Goal: Task Accomplishment & Management: Use online tool/utility

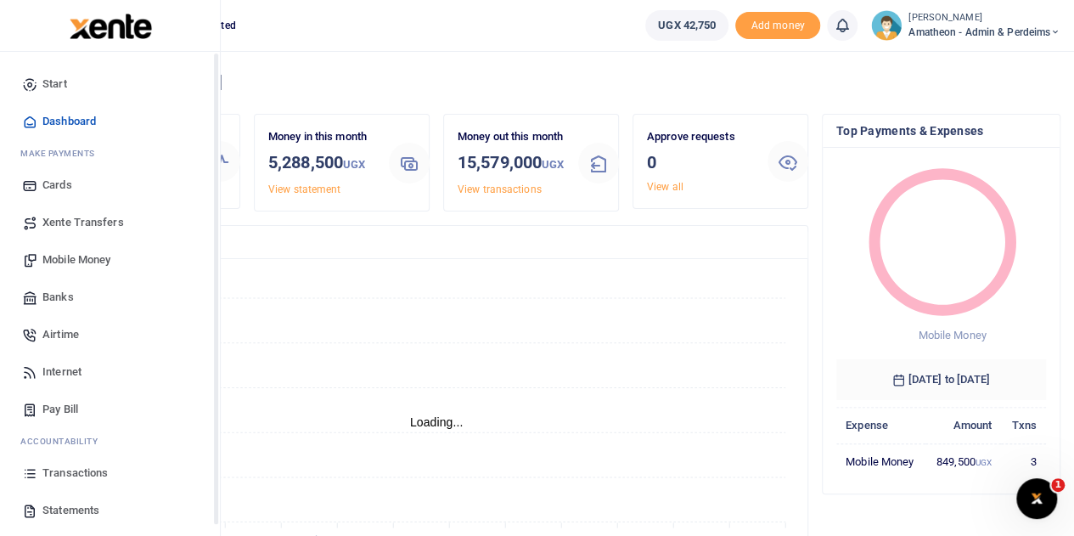
scroll to position [14, 14]
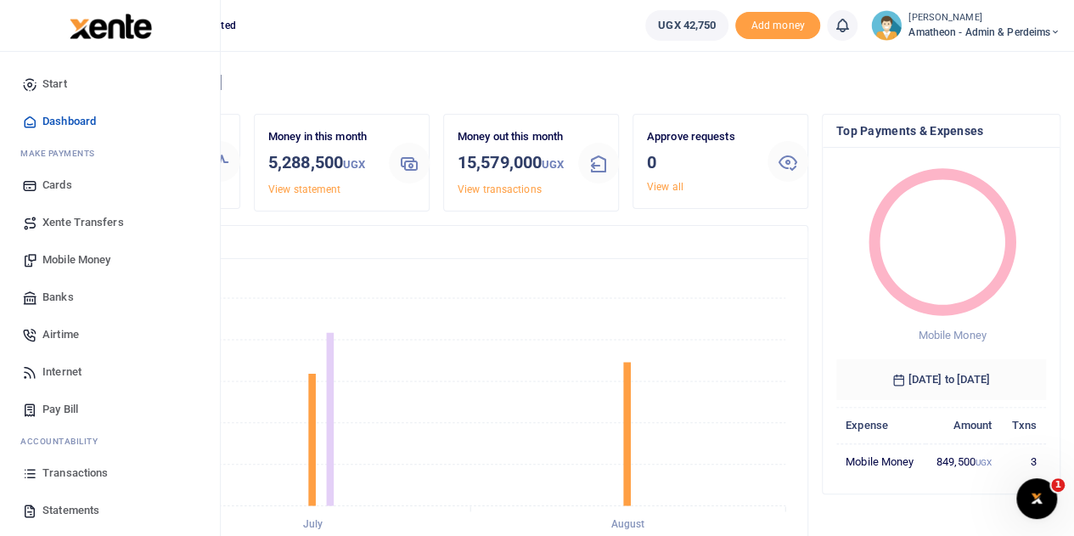
click at [61, 255] on span "Mobile Money" at bounding box center [76, 259] width 68 height 17
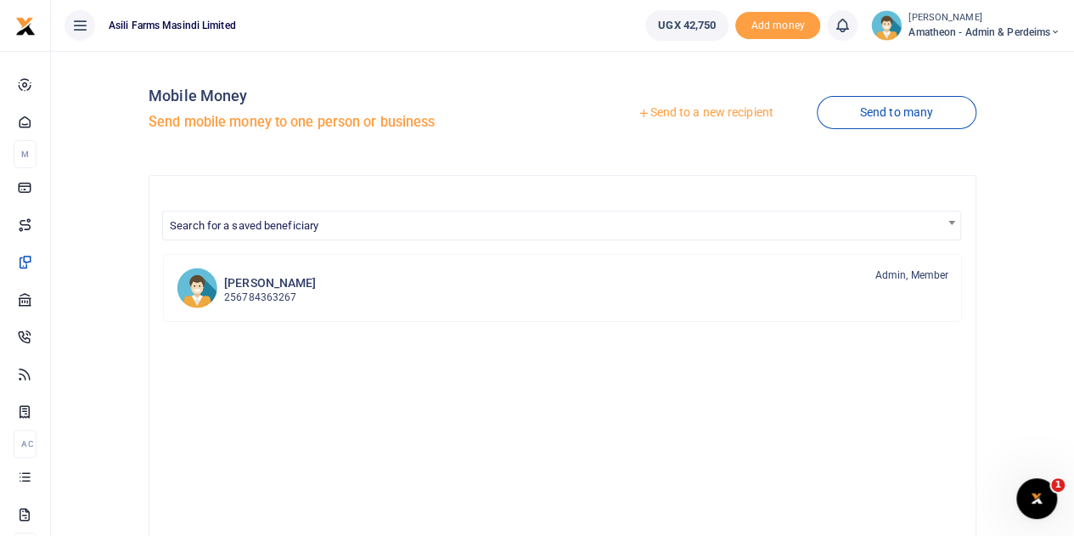
click at [660, 109] on link "Send to a new recipient" at bounding box center [705, 113] width 222 height 31
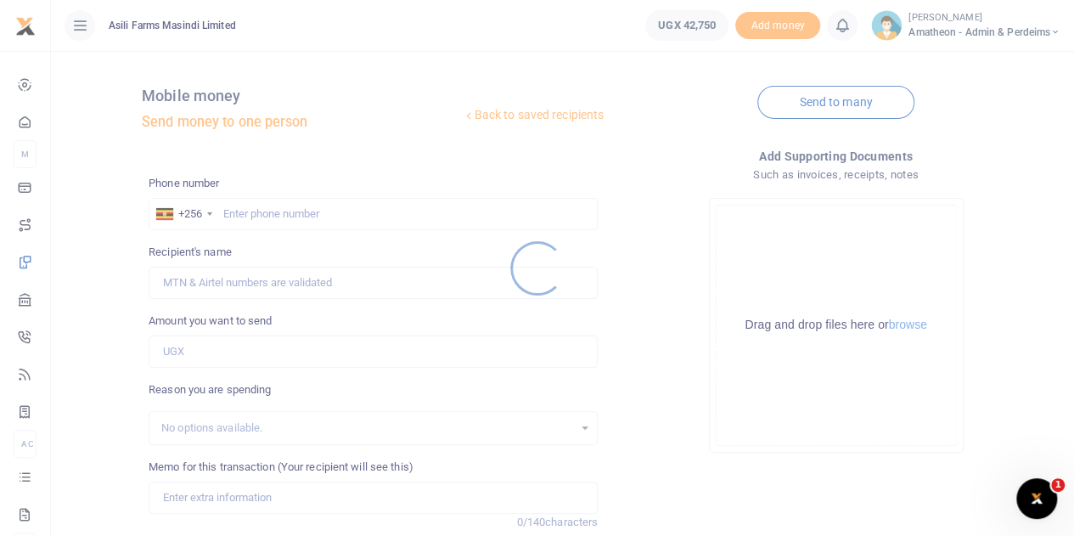
click at [900, 324] on div at bounding box center [537, 268] width 1074 height 536
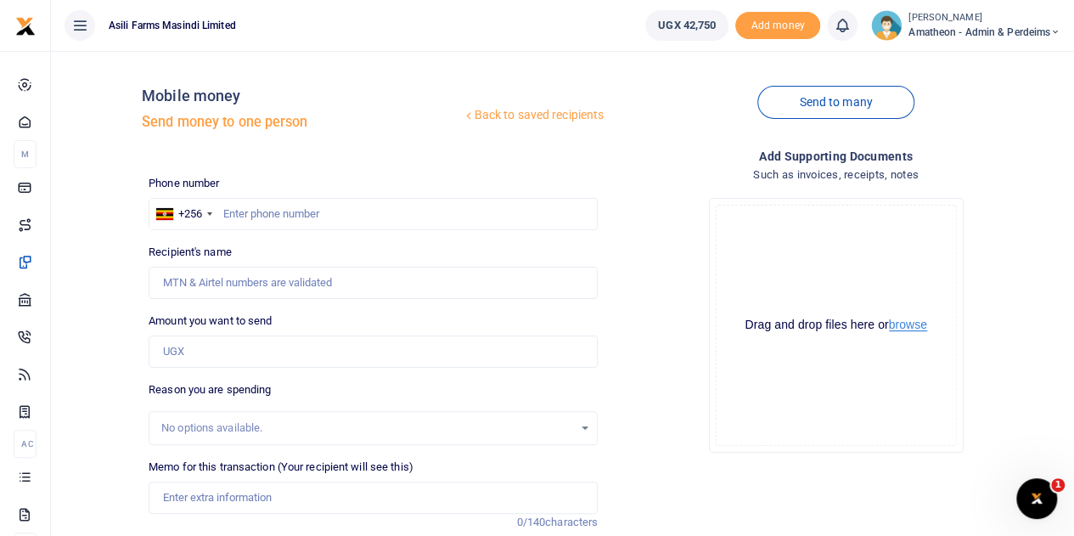
click at [912, 329] on button "browse" at bounding box center [908, 324] width 38 height 13
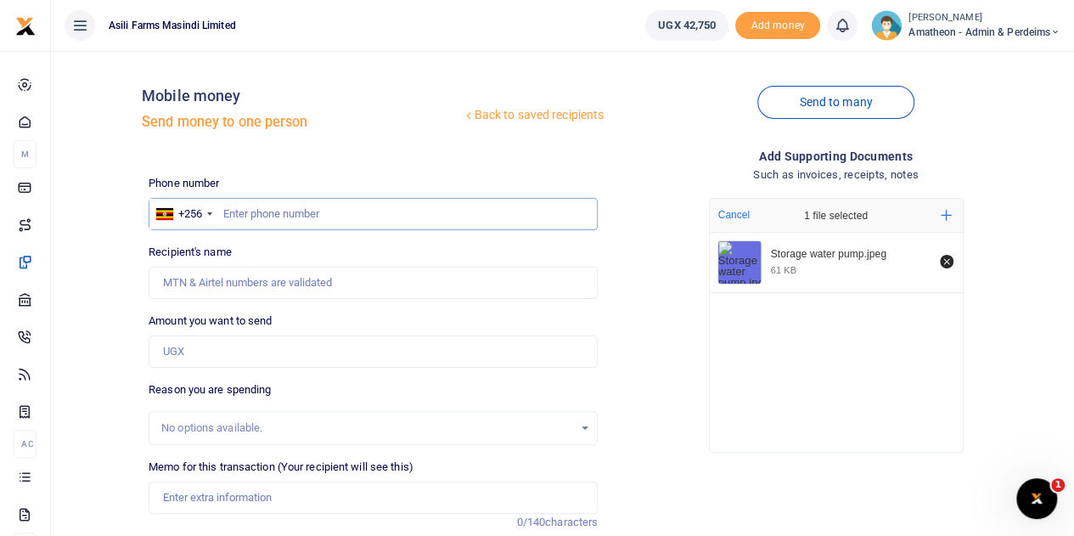
click at [300, 208] on input "text" at bounding box center [373, 214] width 449 height 32
type input "705504036"
click at [211, 352] on input "Amount you want to send" at bounding box center [373, 351] width 449 height 32
type input "[PERSON_NAME]"
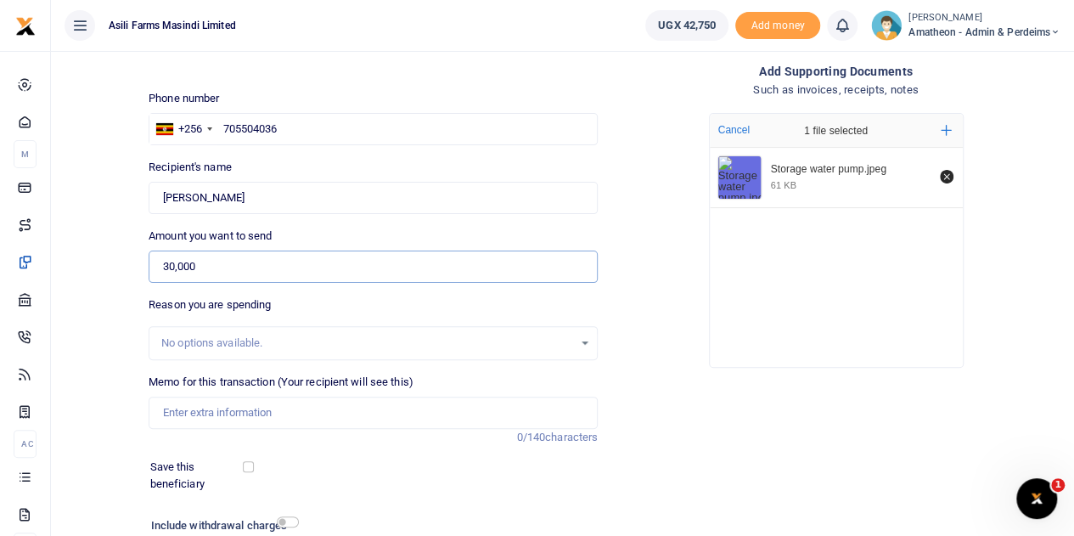
scroll to position [214, 0]
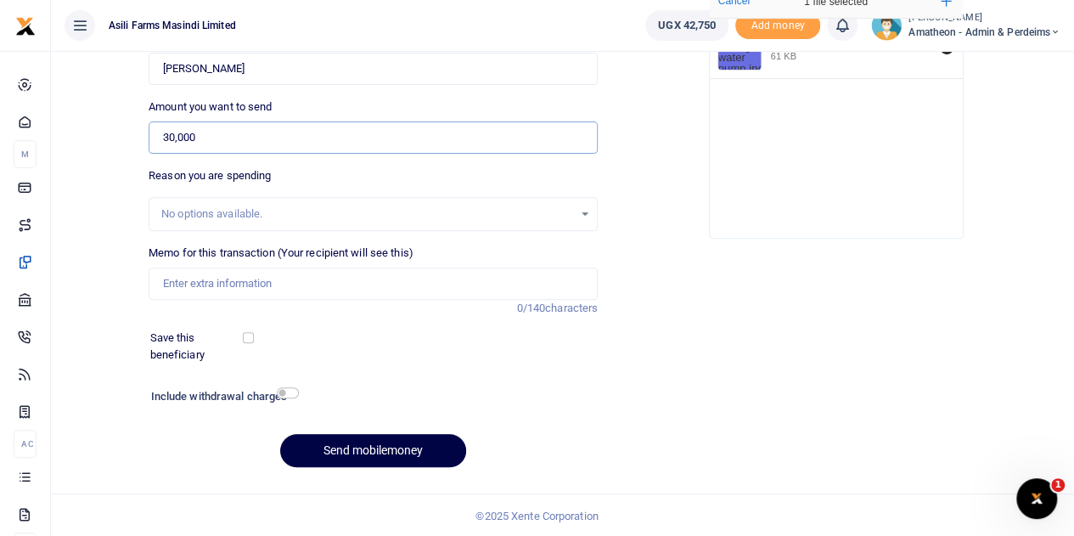
type input "30,000"
click at [221, 283] on input "Memo for this transaction (Your recipient will see this)" at bounding box center [373, 283] width 449 height 32
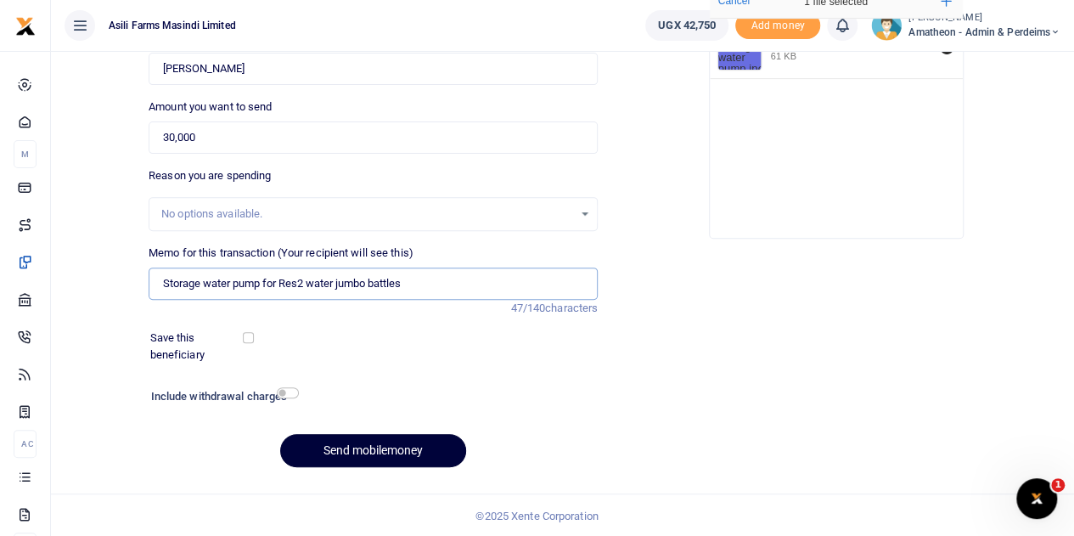
type input "Storage water pump for Res2 water jumbo battles"
click at [375, 447] on button "Send mobilemoney" at bounding box center [373, 450] width 186 height 33
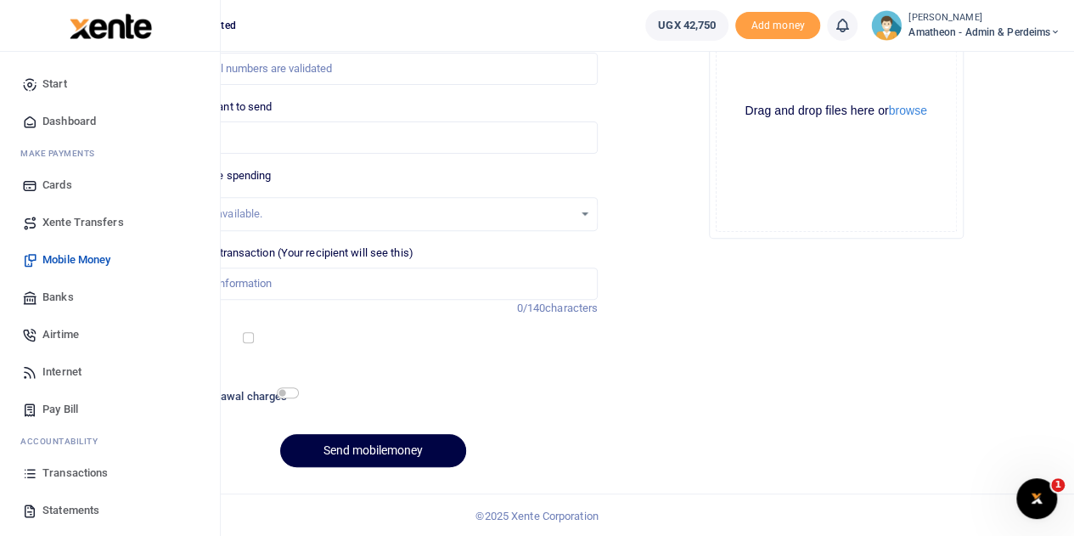
click at [65, 472] on span "Transactions" at bounding box center [74, 472] width 65 height 17
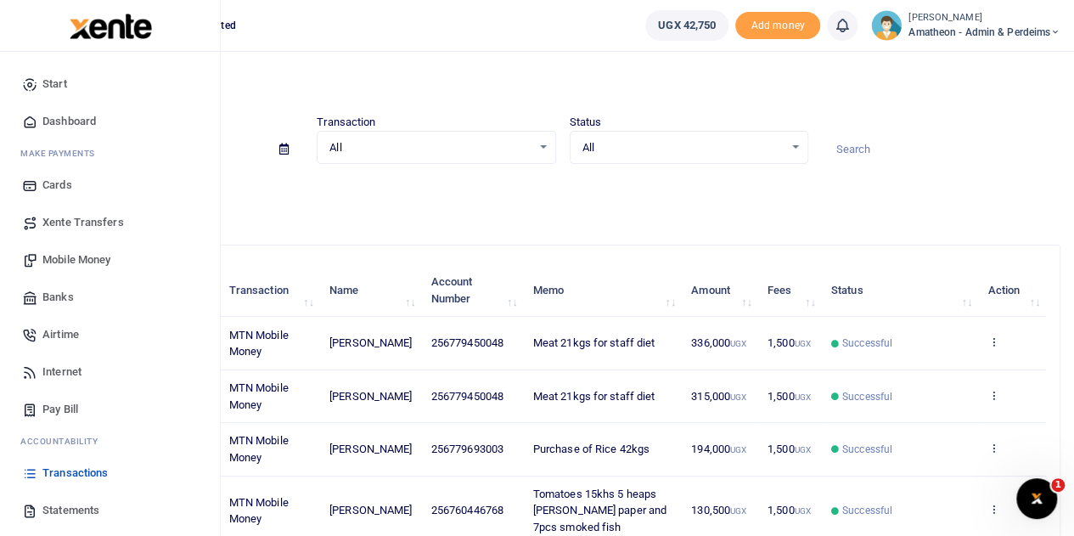
click at [76, 474] on span "Transactions" at bounding box center [74, 472] width 65 height 17
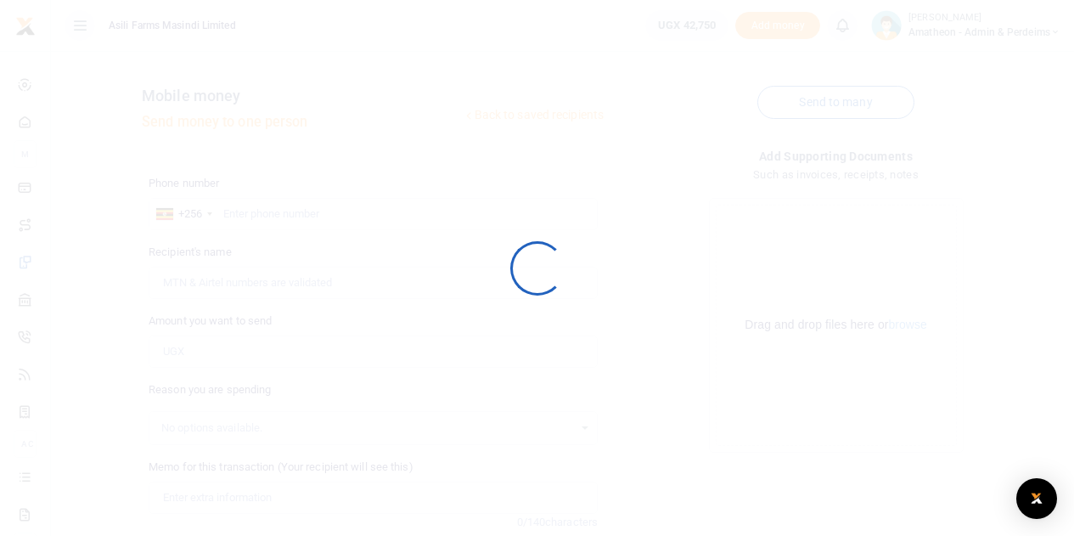
scroll to position [214, 0]
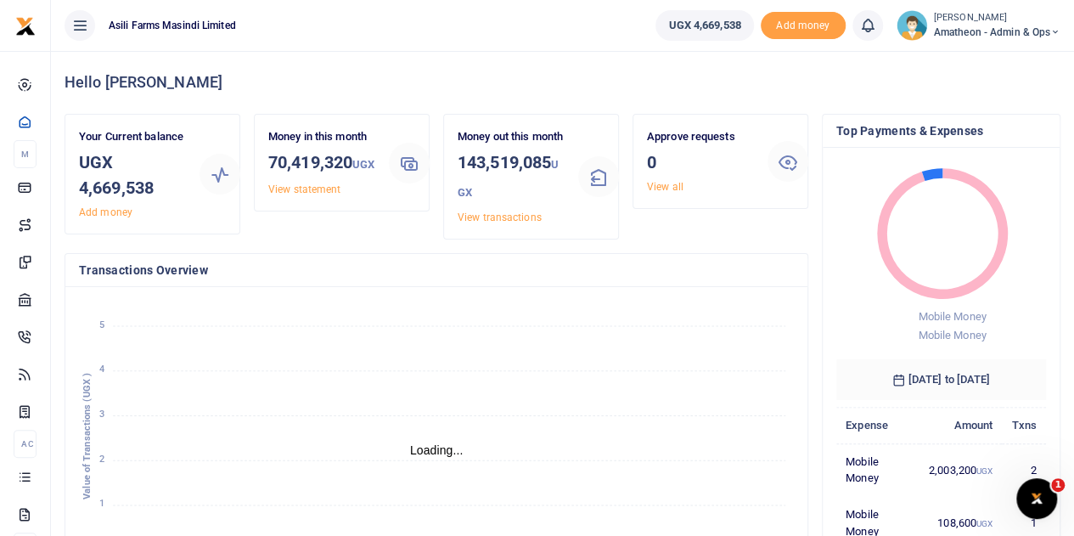
scroll to position [14, 14]
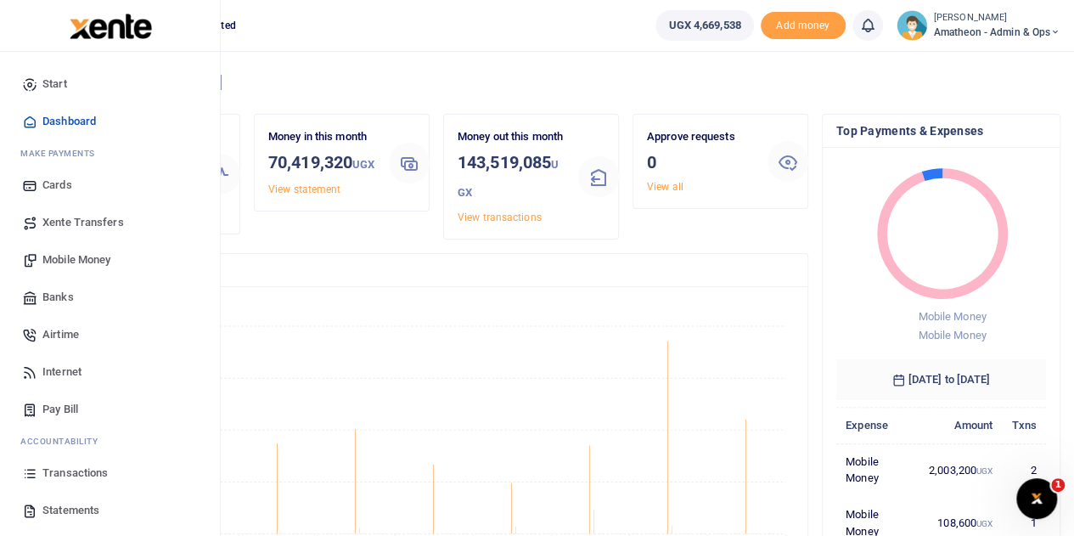
click at [61, 471] on span "Transactions" at bounding box center [74, 472] width 65 height 17
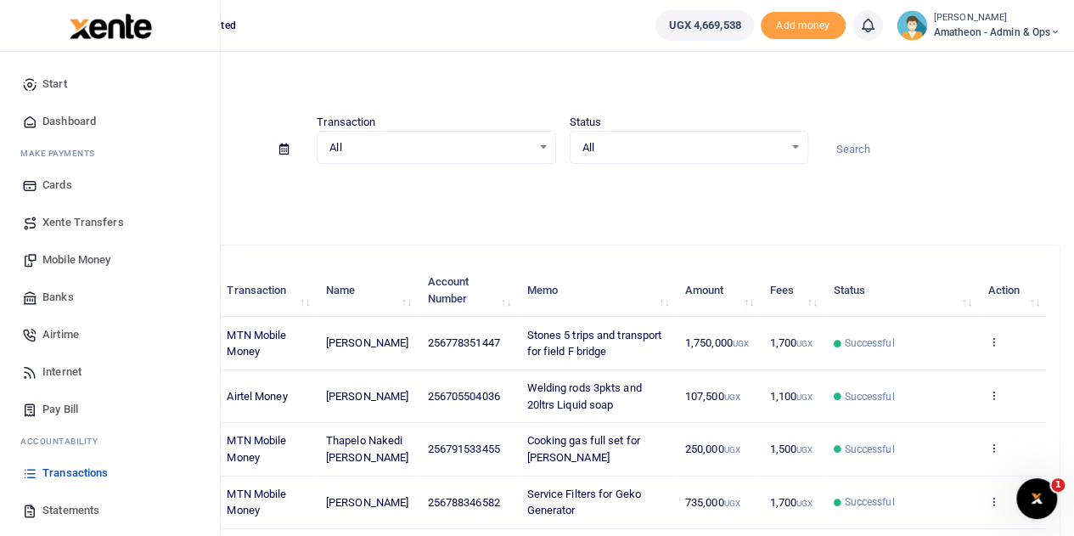
click at [34, 505] on icon at bounding box center [29, 509] width 15 height 15
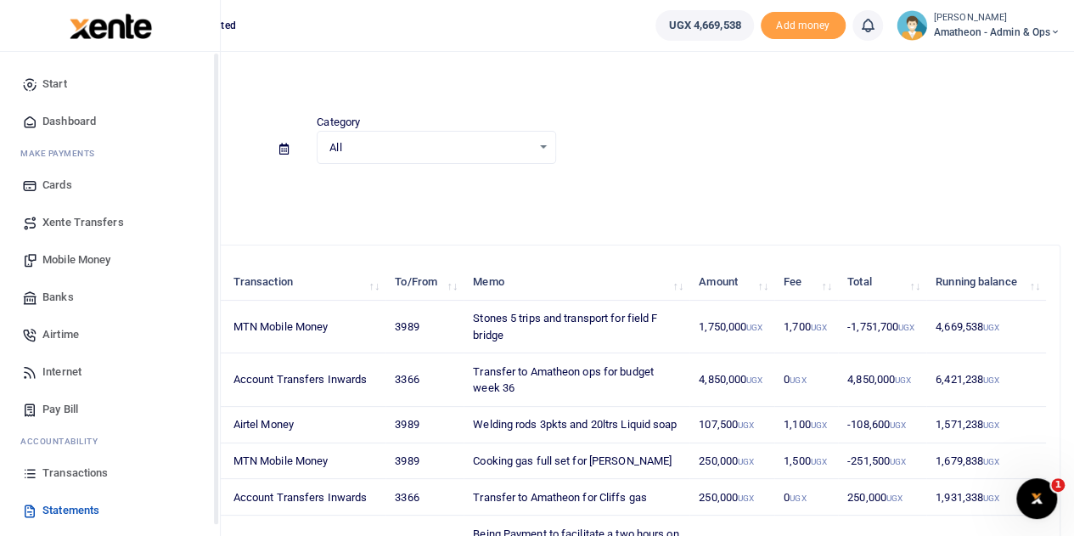
click at [58, 259] on span "Mobile Money" at bounding box center [76, 259] width 68 height 17
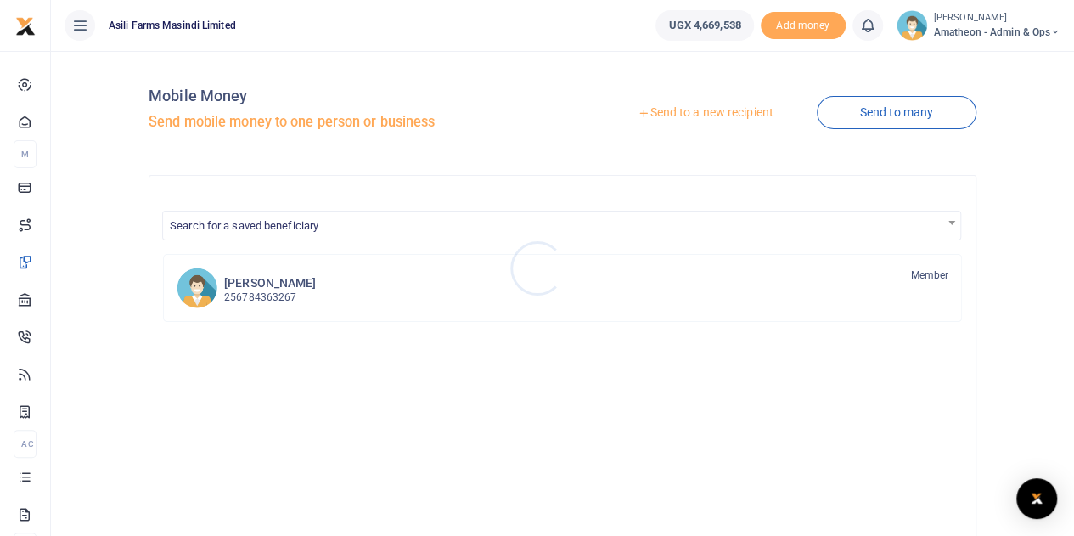
click at [689, 111] on div at bounding box center [537, 268] width 1074 height 536
click at [723, 115] on link "Send to a new recipient" at bounding box center [705, 113] width 222 height 31
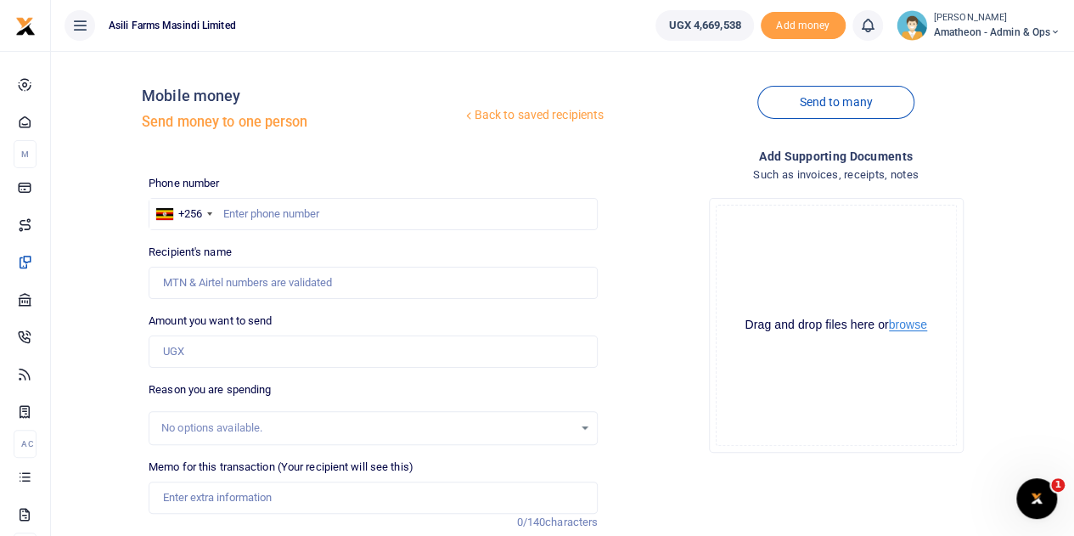
click at [912, 330] on button "browse" at bounding box center [908, 324] width 38 height 13
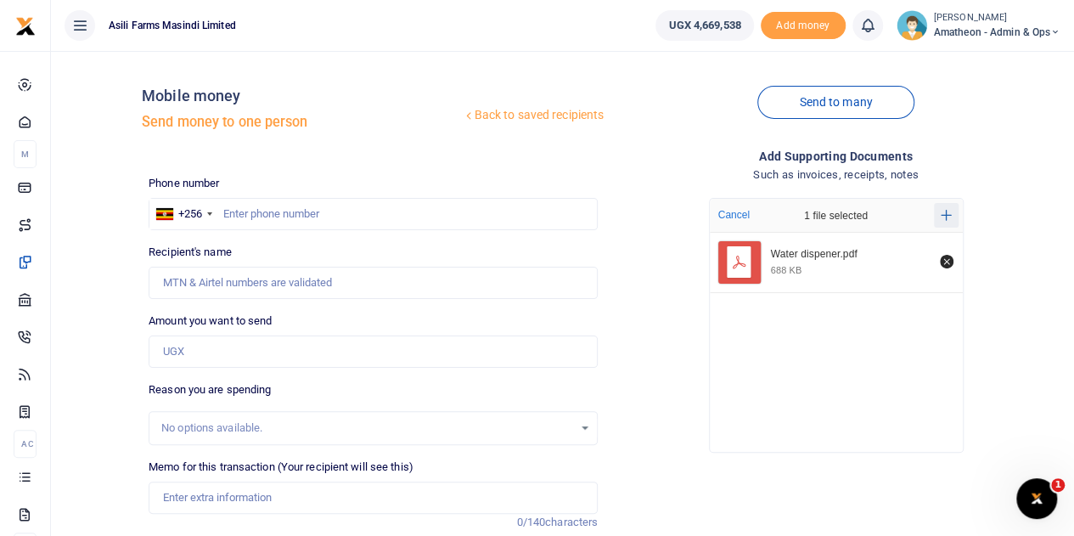
click at [942, 211] on icon "Add more files" at bounding box center [945, 215] width 11 height 13
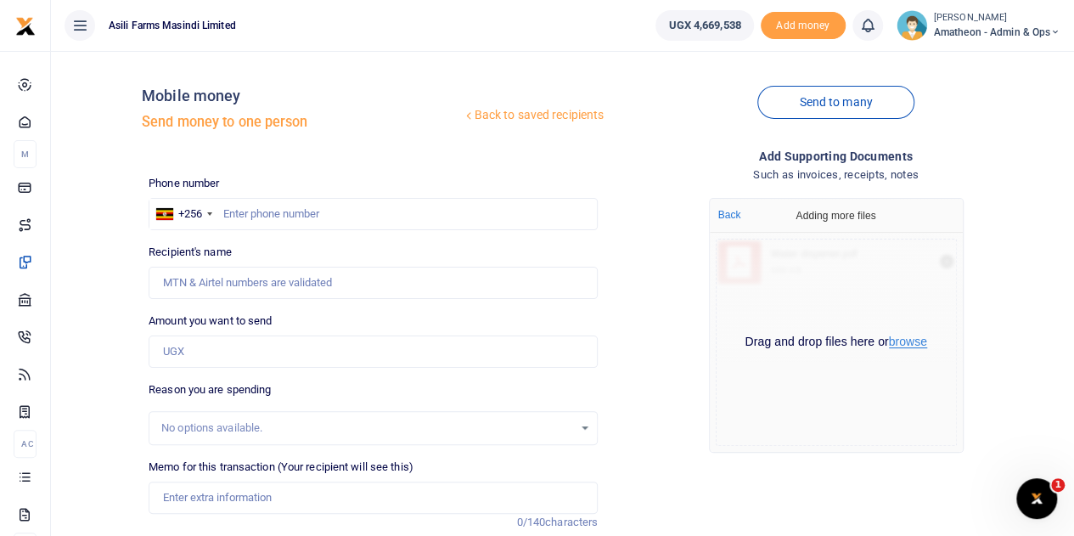
click at [913, 344] on button "browse" at bounding box center [908, 341] width 38 height 13
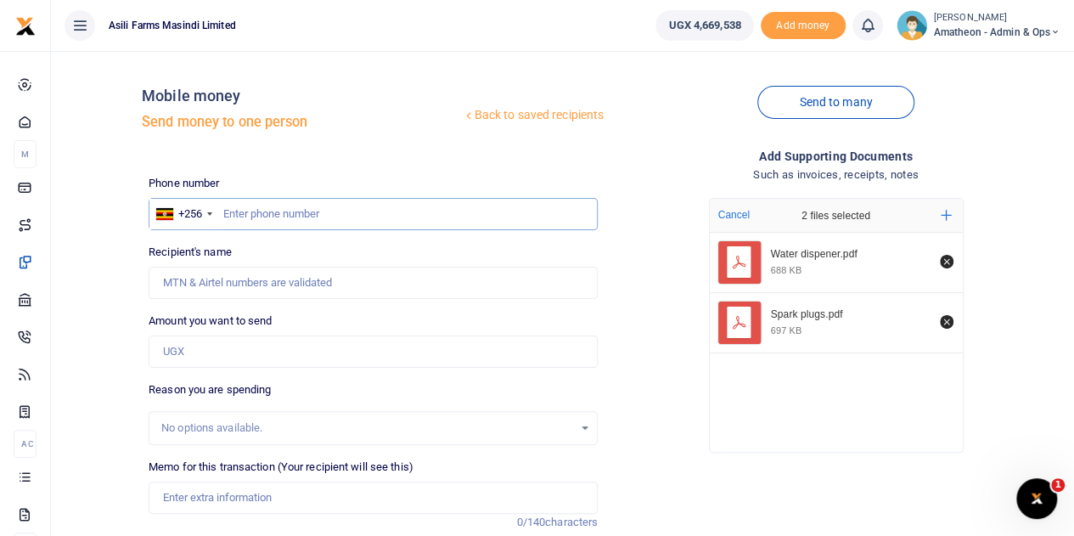
click at [317, 216] on input "text" at bounding box center [373, 214] width 449 height 32
type input "705504036"
click at [226, 351] on input "Amount you want to send" at bounding box center [373, 351] width 449 height 32
type input "[PERSON_NAME]"
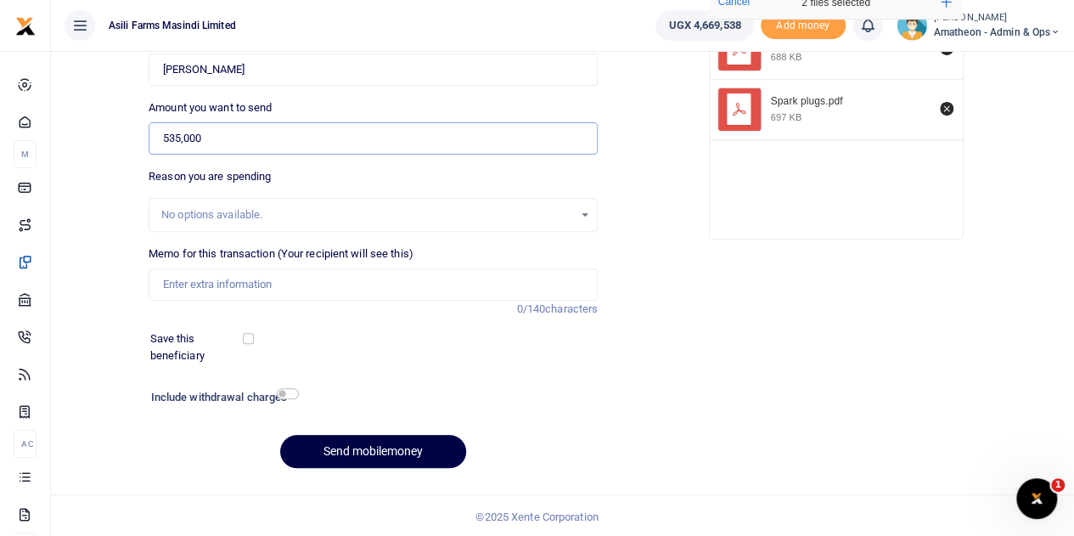
scroll to position [214, 0]
type input "535,000"
click at [253, 286] on input "Memo for this transaction (Your recipient will see this)" at bounding box center [373, 283] width 449 height 32
type input "Water dispenser 1pcs"
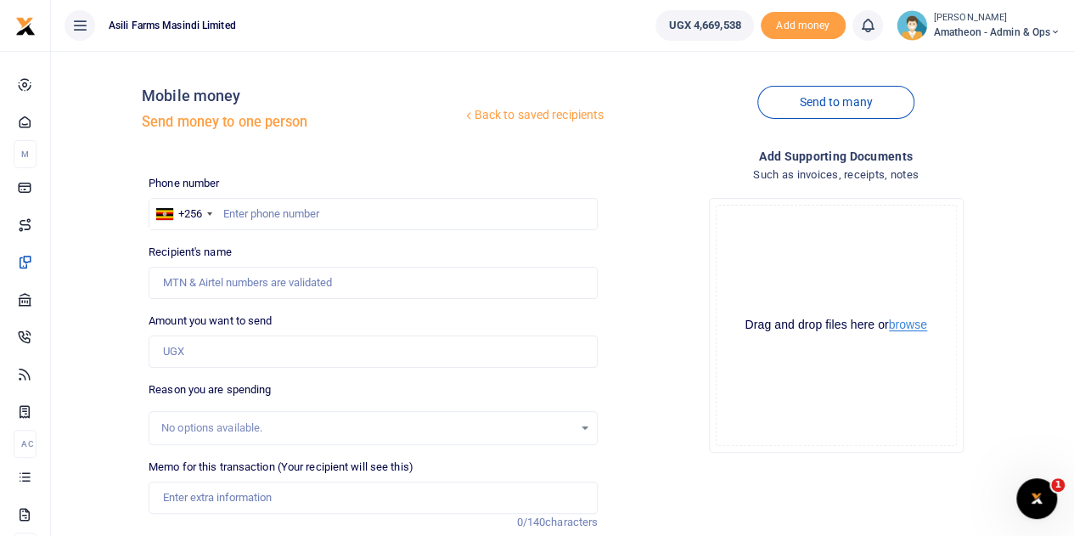
click at [898, 326] on button "browse" at bounding box center [908, 324] width 38 height 13
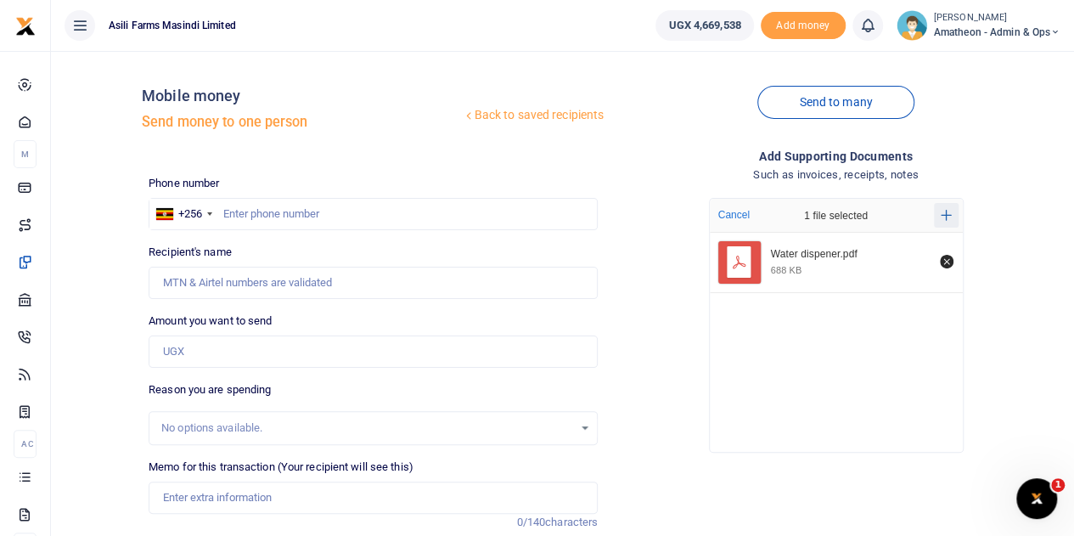
click at [947, 216] on icon "Add more files" at bounding box center [945, 215] width 11 height 13
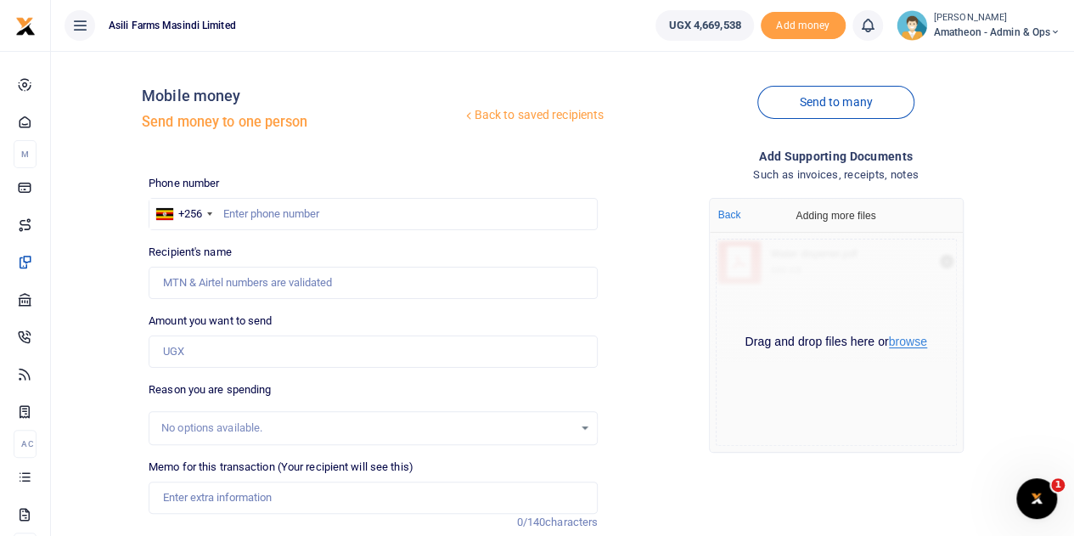
click at [906, 344] on button "browse" at bounding box center [908, 341] width 38 height 13
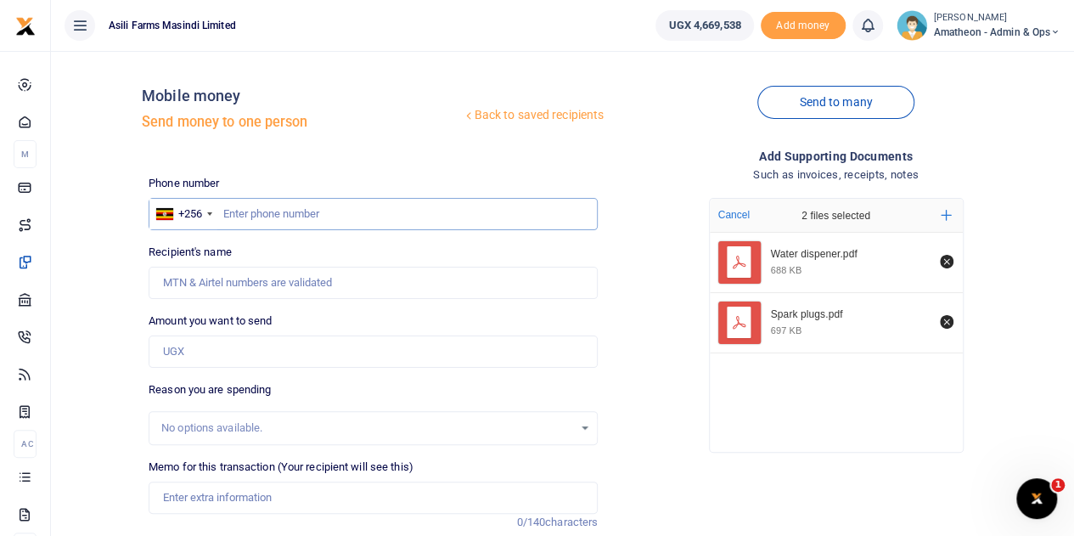
click at [268, 211] on input "text" at bounding box center [373, 214] width 449 height 32
click at [235, 364] on input "Amount you want to send" at bounding box center [373, 351] width 449 height 32
type input "535,000"
click at [284, 218] on input "text" at bounding box center [373, 214] width 449 height 32
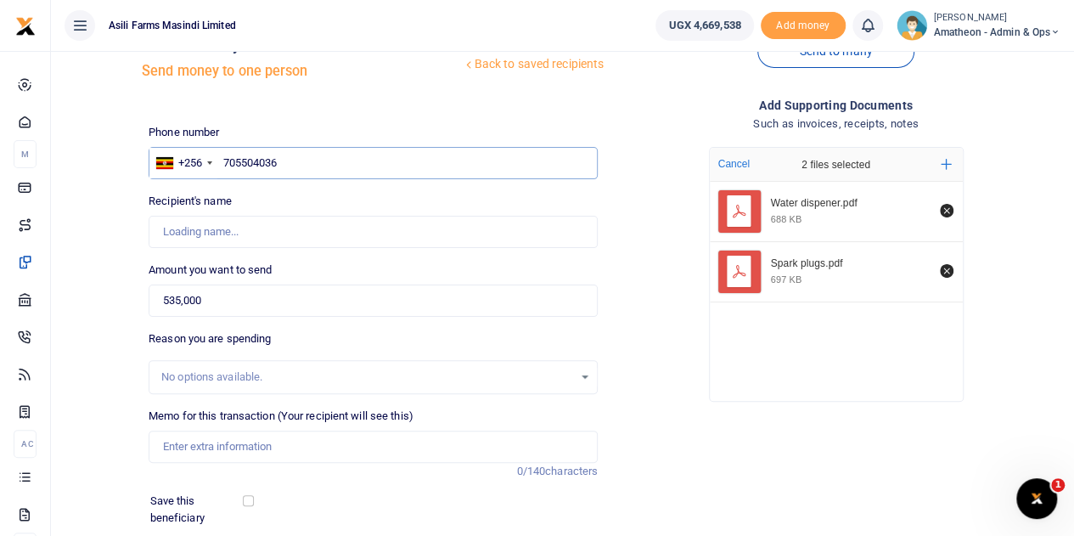
scroll to position [85, 0]
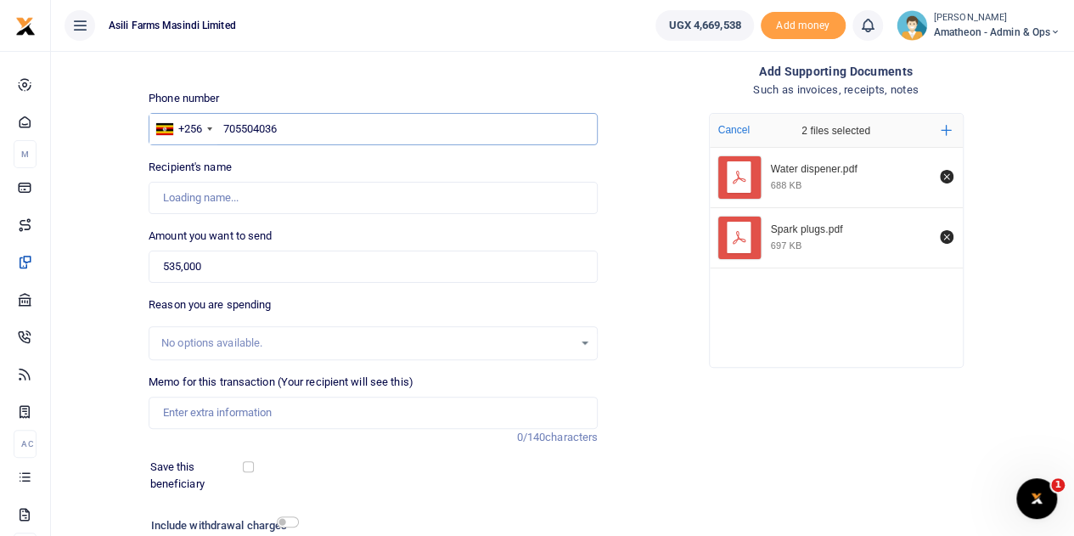
type input "705504036"
click at [214, 414] on input "Memo for this transaction (Your recipient will see this)" at bounding box center [373, 412] width 449 height 32
type input "Wat"
type input "[PERSON_NAME]"
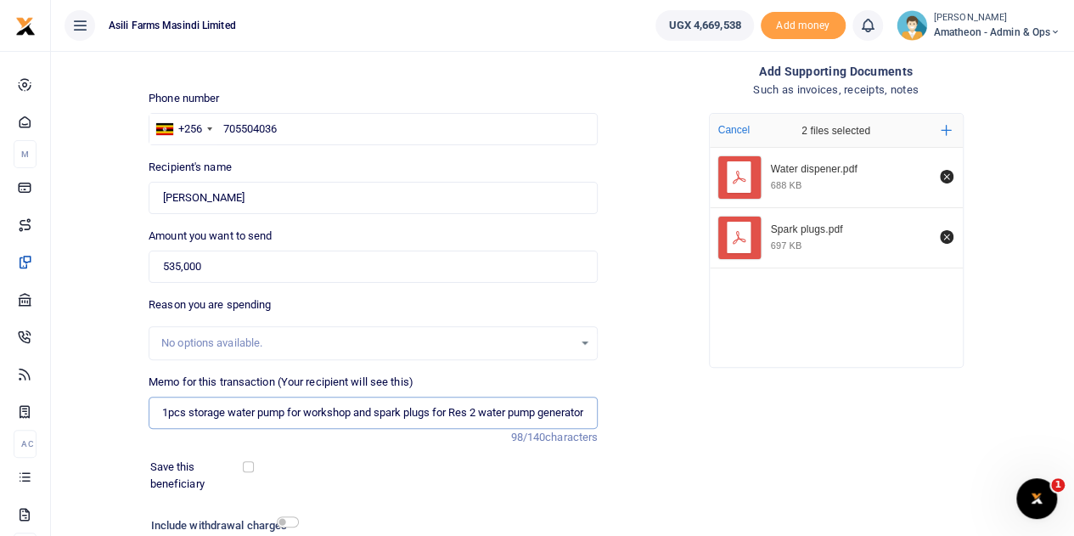
scroll to position [0, 92]
click at [424, 412] on input "Water dispenser 1pcs storage water pump for workshop and spark plugs for Res 2 …" at bounding box center [373, 412] width 449 height 32
click at [268, 415] on input "Water dispenser 1pcs storage water pump for workshop and spark plugs 2pcs for R…" at bounding box center [373, 412] width 449 height 32
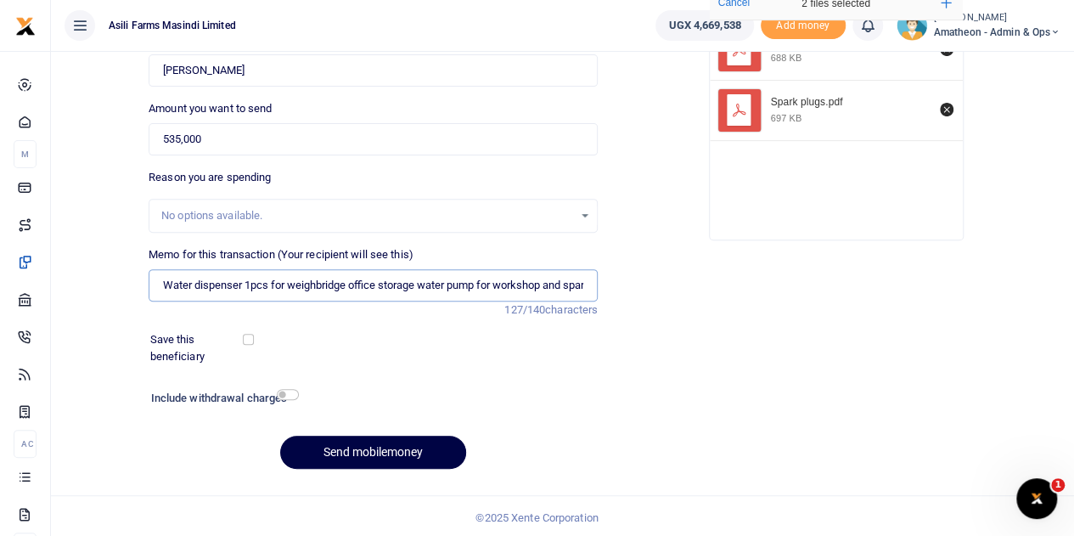
scroll to position [214, 0]
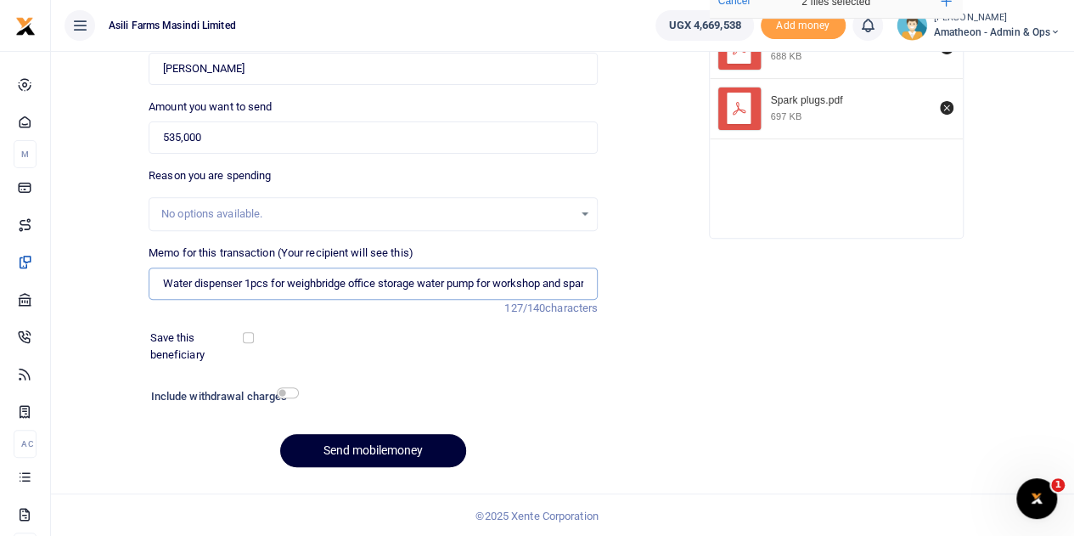
type input "Water dispenser 1pcs for weighbridge office storage water pump for workshop and…"
click at [373, 446] on button "Send mobilemoney" at bounding box center [373, 450] width 186 height 33
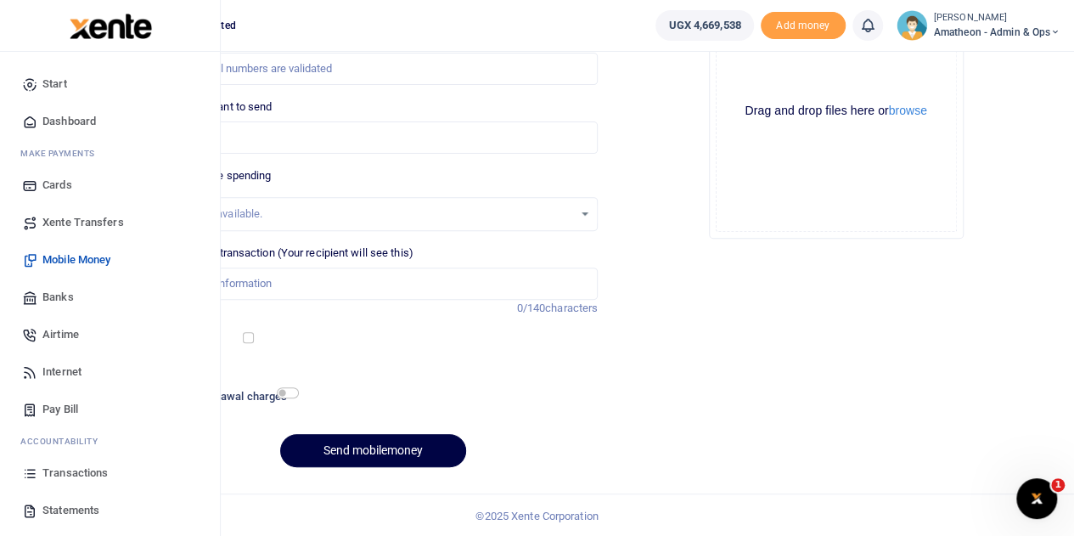
click at [71, 471] on span "Transactions" at bounding box center [74, 472] width 65 height 17
